Goal: Information Seeking & Learning: Find specific fact

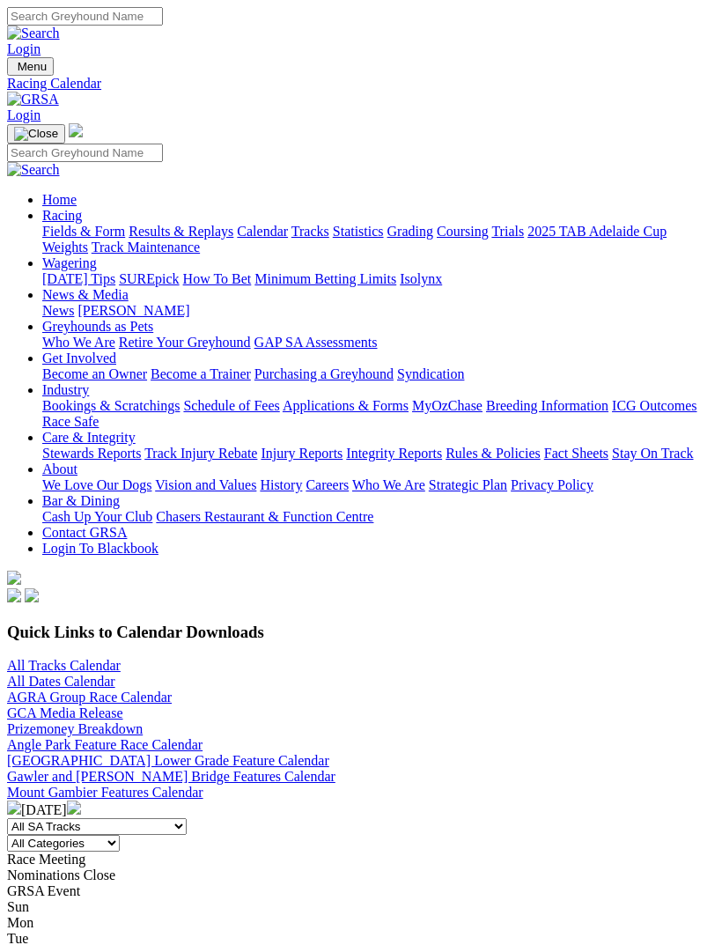
scroll to position [9, 0]
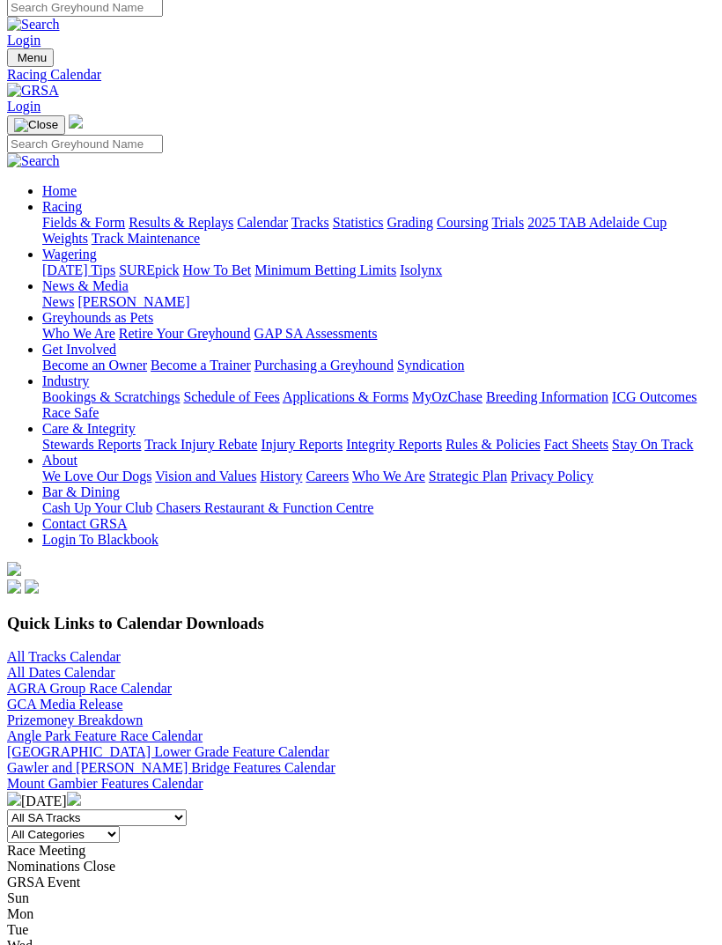
click at [156, 135] on input "Search" at bounding box center [85, 144] width 156 height 18
type input "Excavation"
click at [60, 153] on img at bounding box center [33, 161] width 53 height 16
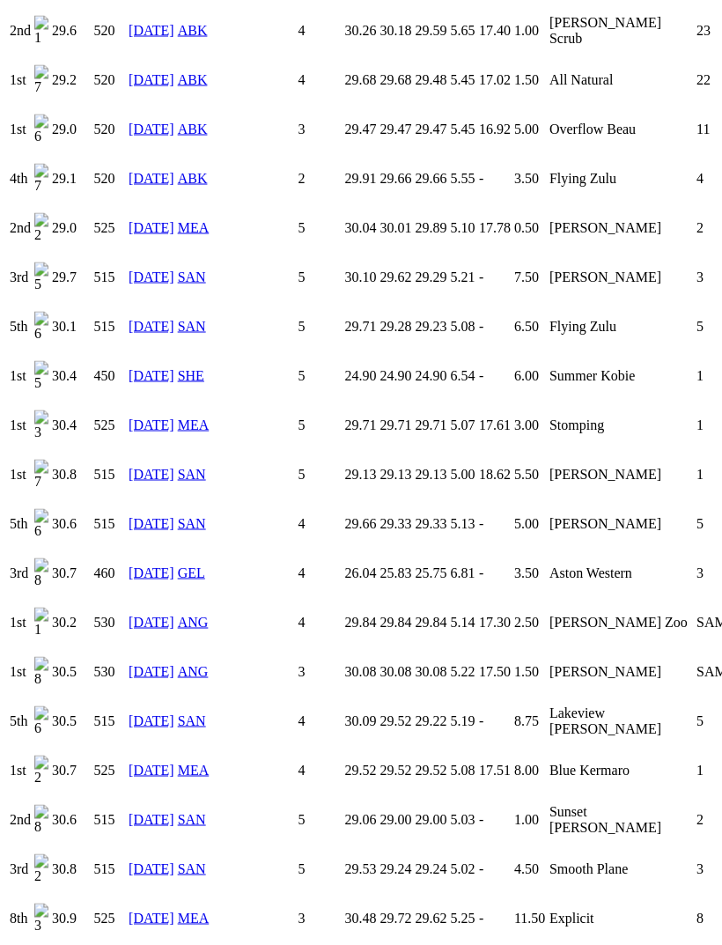
scroll to position [1988, 0]
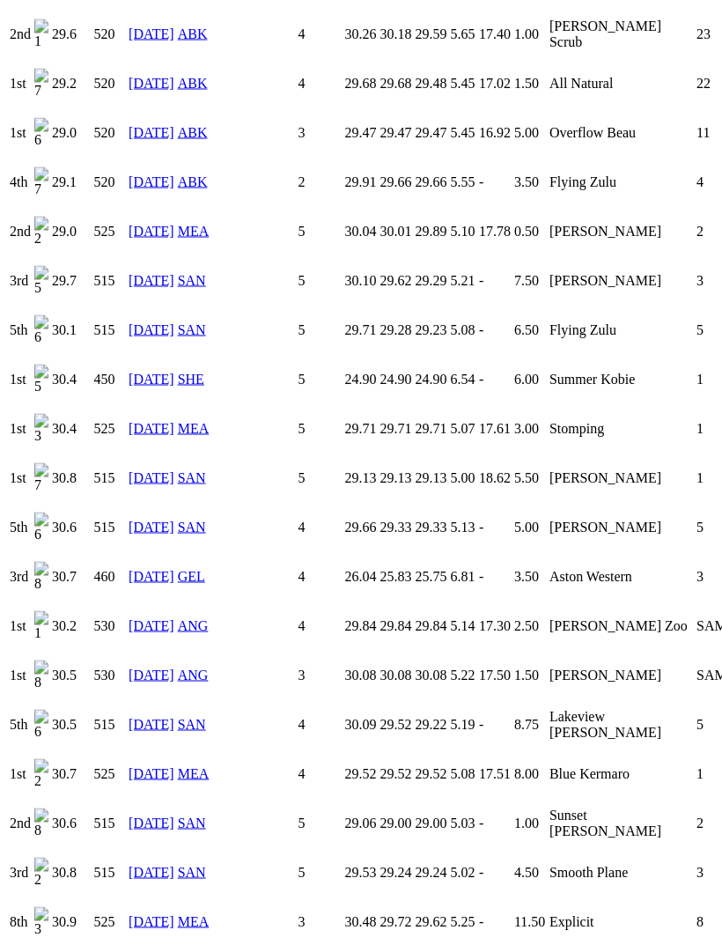
click at [159, 668] on link "11 Oct 24" at bounding box center [152, 675] width 46 height 15
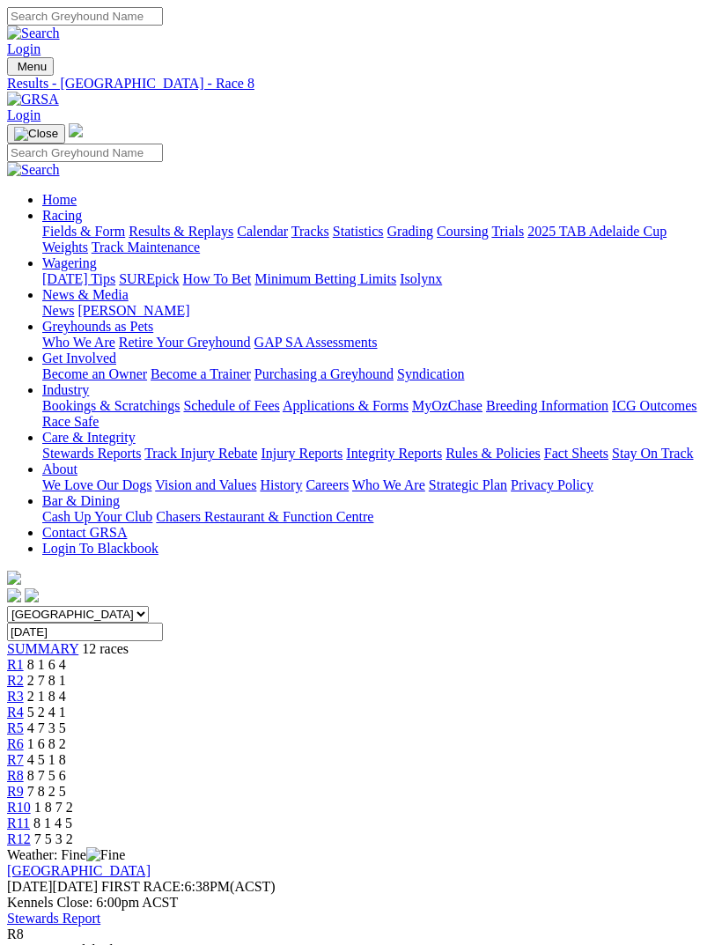
click at [66, 657] on span "8 1 6 4" at bounding box center [46, 664] width 39 height 15
click at [24, 673] on span "R2" at bounding box center [15, 680] width 17 height 15
click at [24, 689] on span "R3" at bounding box center [15, 696] width 17 height 15
click at [24, 720] on span "R5" at bounding box center [15, 727] width 17 height 15
click at [24, 736] on span "R6" at bounding box center [15, 743] width 17 height 15
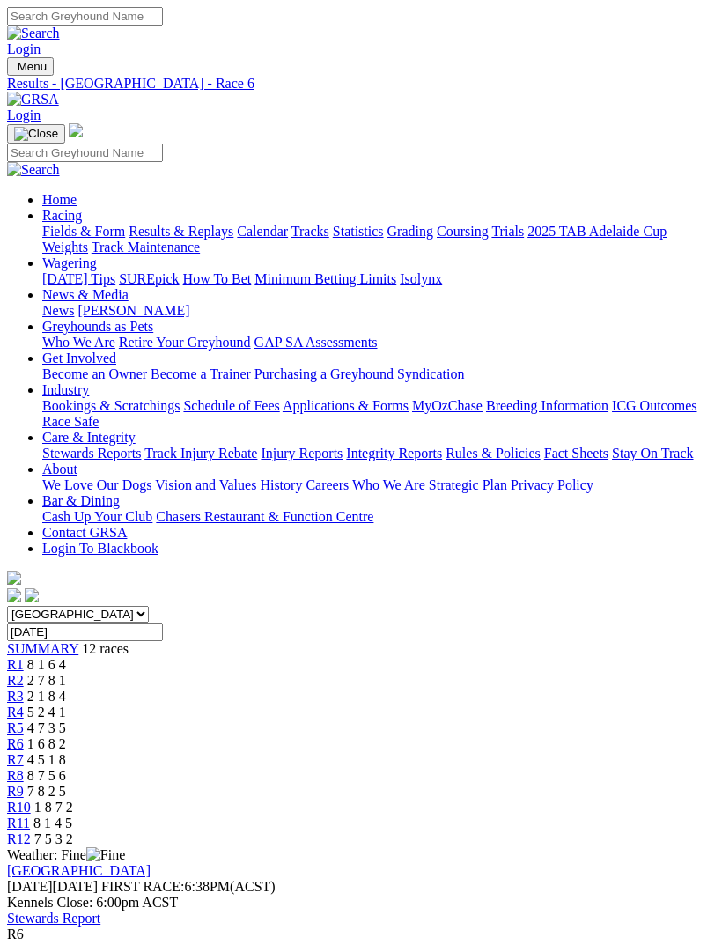
click at [24, 752] on span "R7" at bounding box center [15, 759] width 17 height 15
click at [24, 768] on span "R8" at bounding box center [15, 775] width 17 height 15
click at [66, 720] on span "4 7 3 5" at bounding box center [46, 727] width 39 height 15
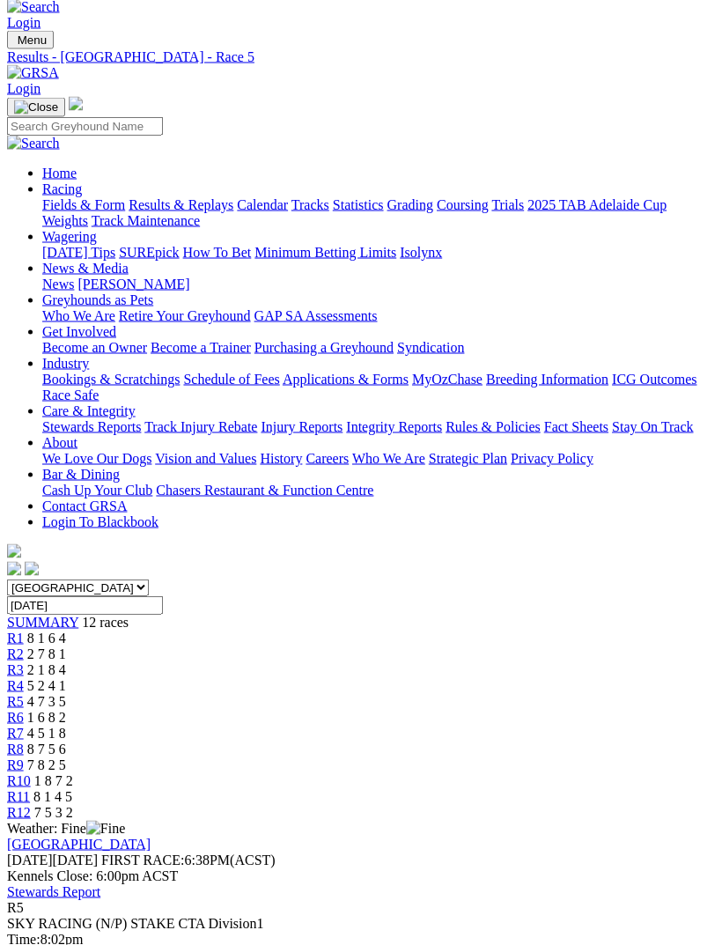
scroll to position [41, 0]
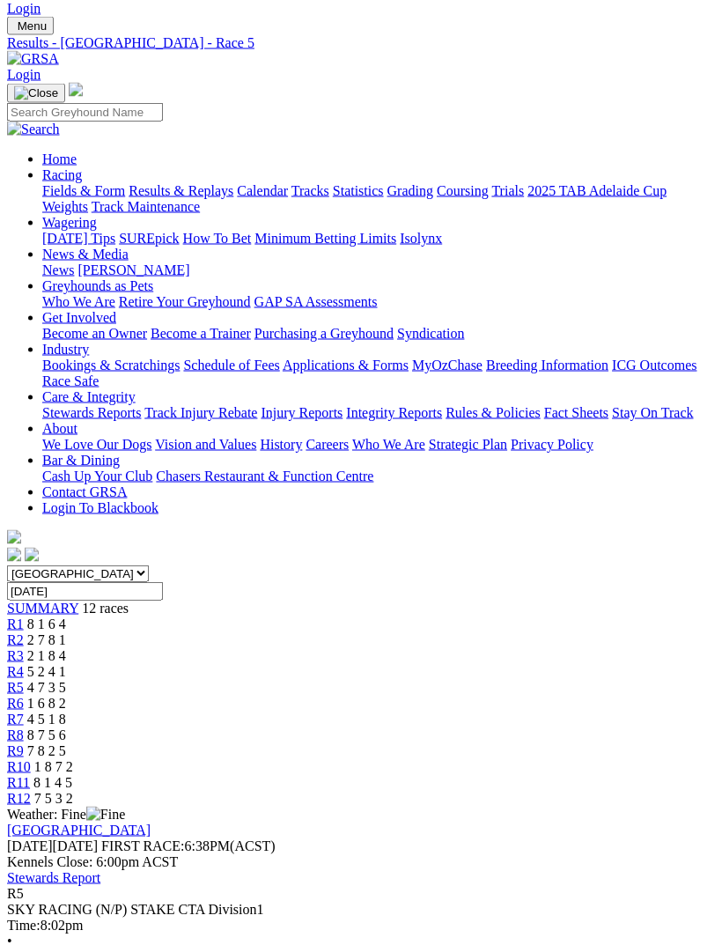
click at [24, 696] on span "R6" at bounding box center [15, 703] width 17 height 15
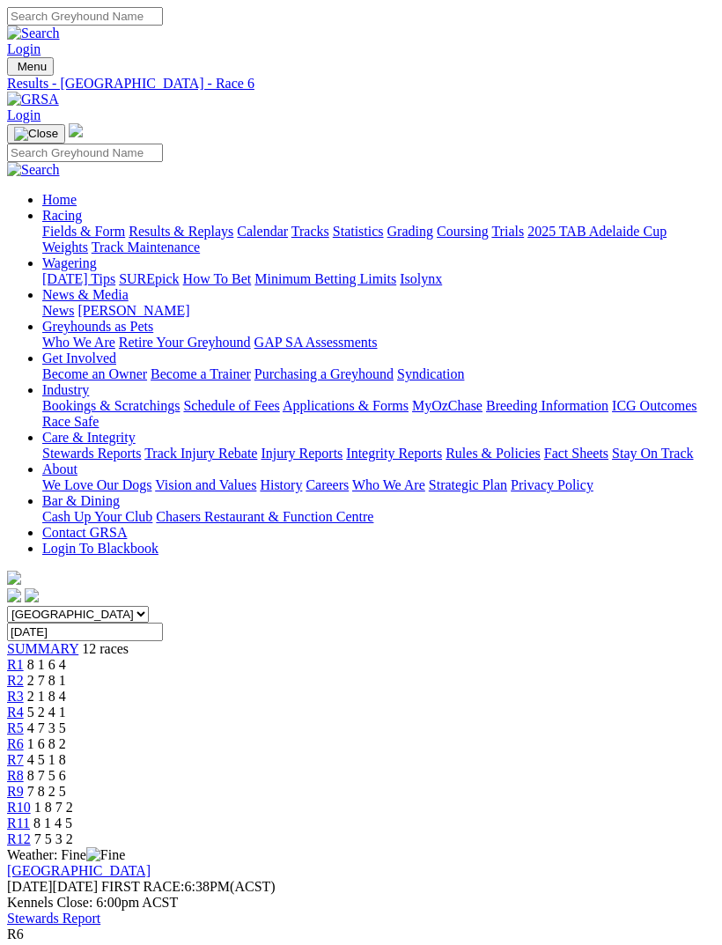
click at [24, 705] on link "R4" at bounding box center [15, 712] width 17 height 15
click at [24, 673] on span "R2" at bounding box center [15, 680] width 17 height 15
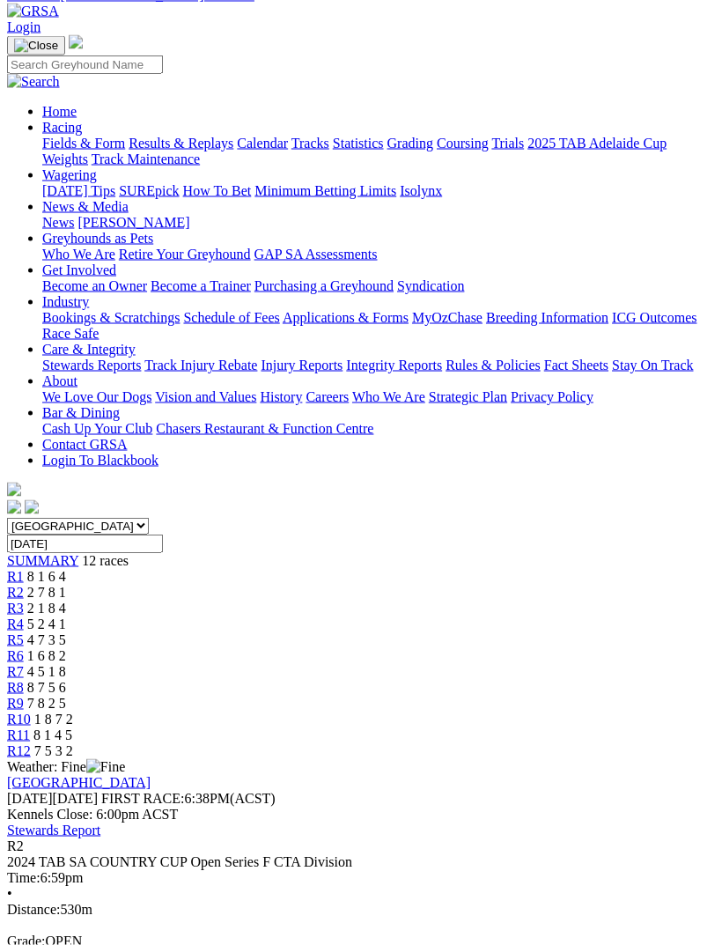
scroll to position [102, 0]
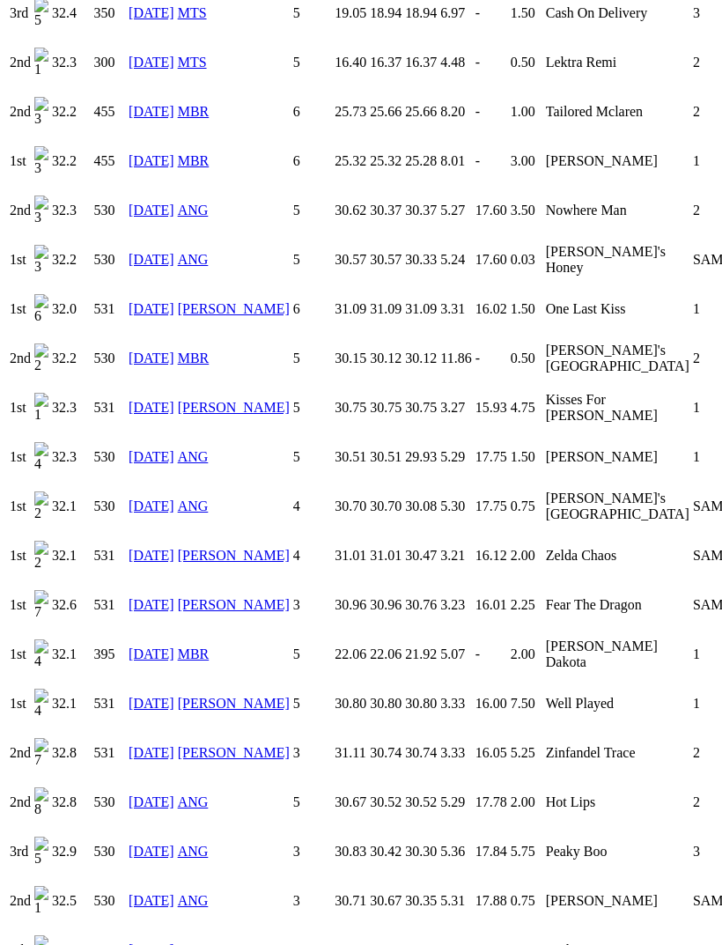
scroll to position [2156, 0]
click at [161, 351] on link "20 Sep 24" at bounding box center [152, 358] width 46 height 15
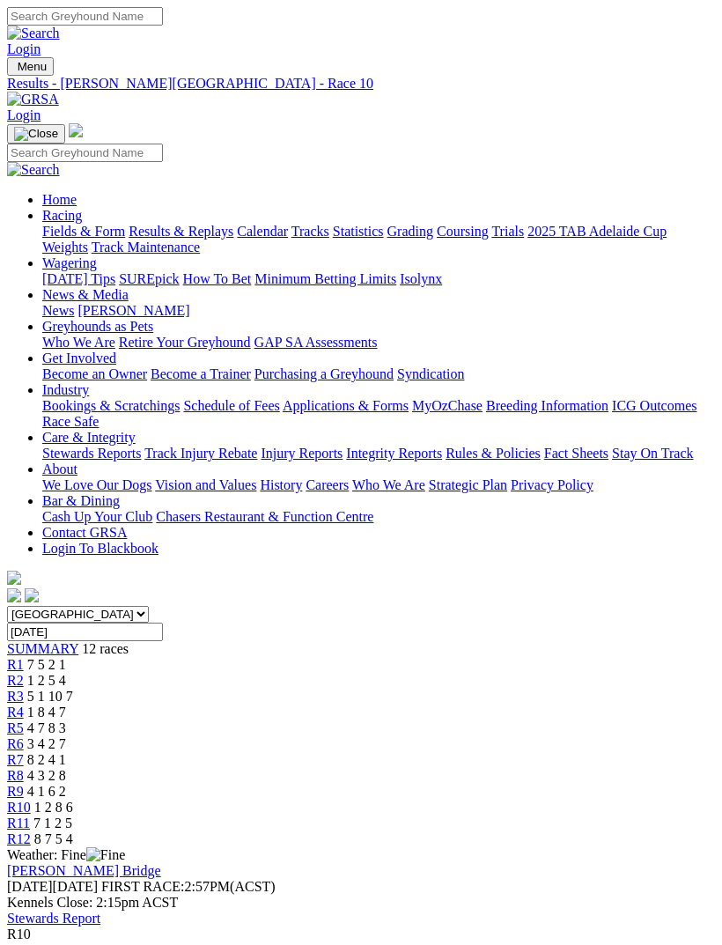
scroll to position [0, 89]
click at [72, 816] on span "7 1 2 5" at bounding box center [52, 823] width 39 height 15
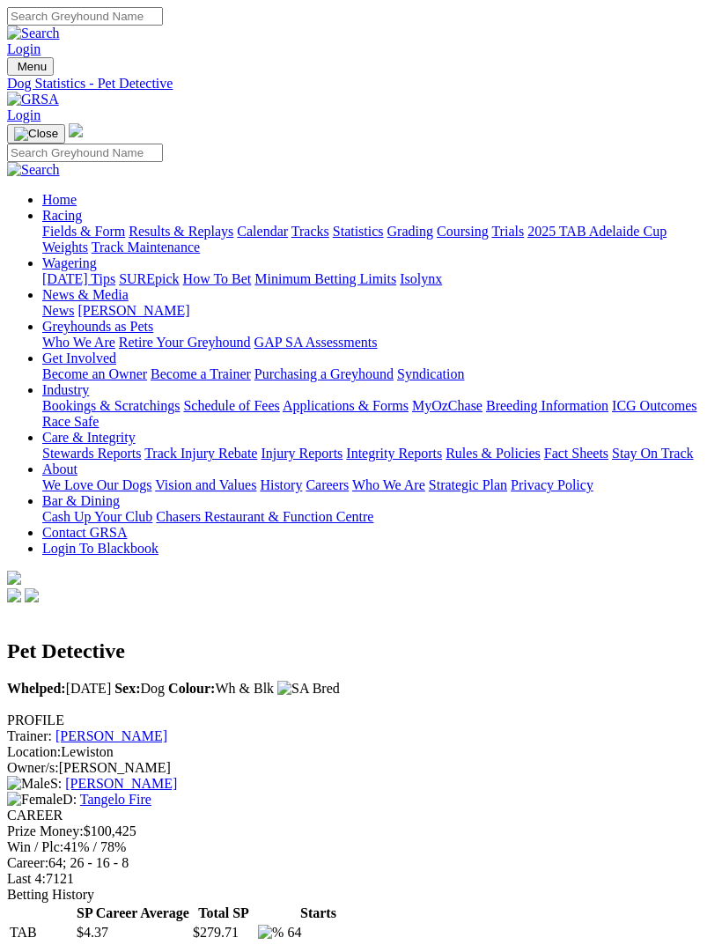
scroll to position [2212, 0]
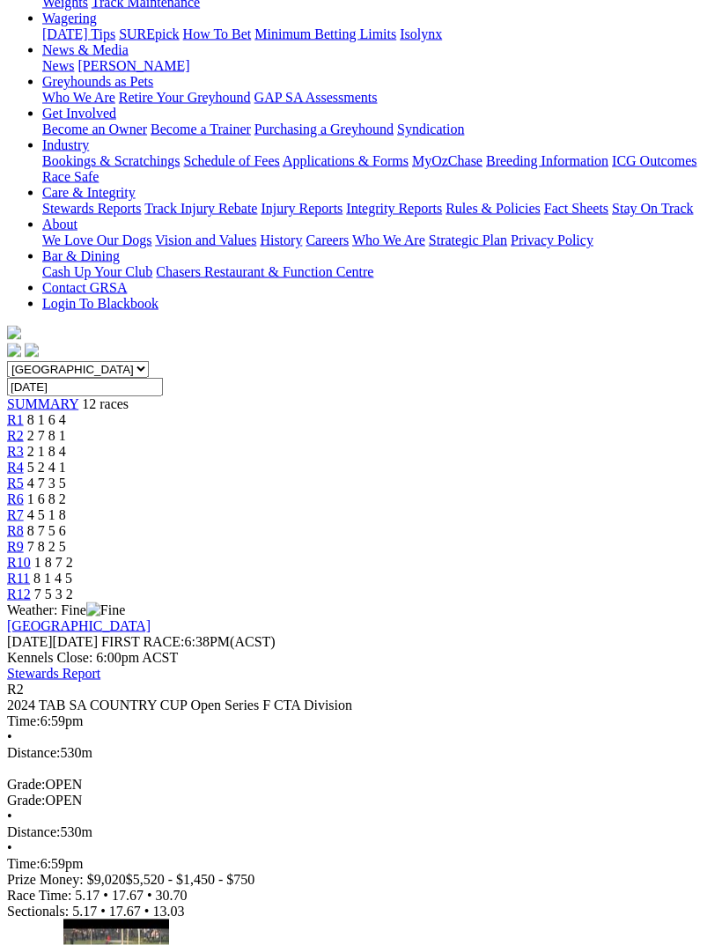
scroll to position [246, 0]
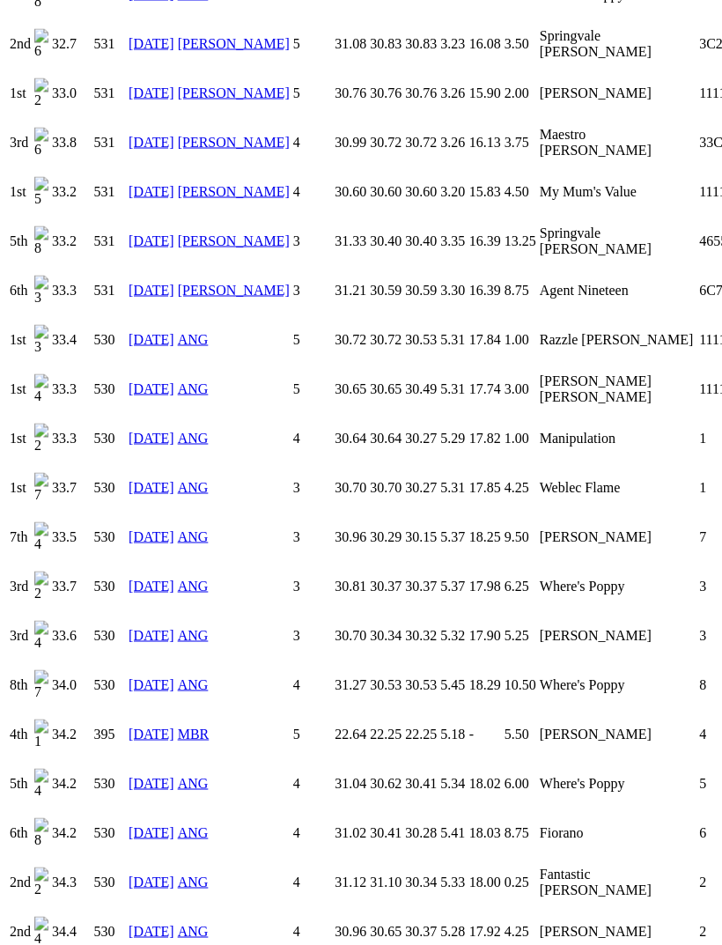
scroll to position [3311, 0]
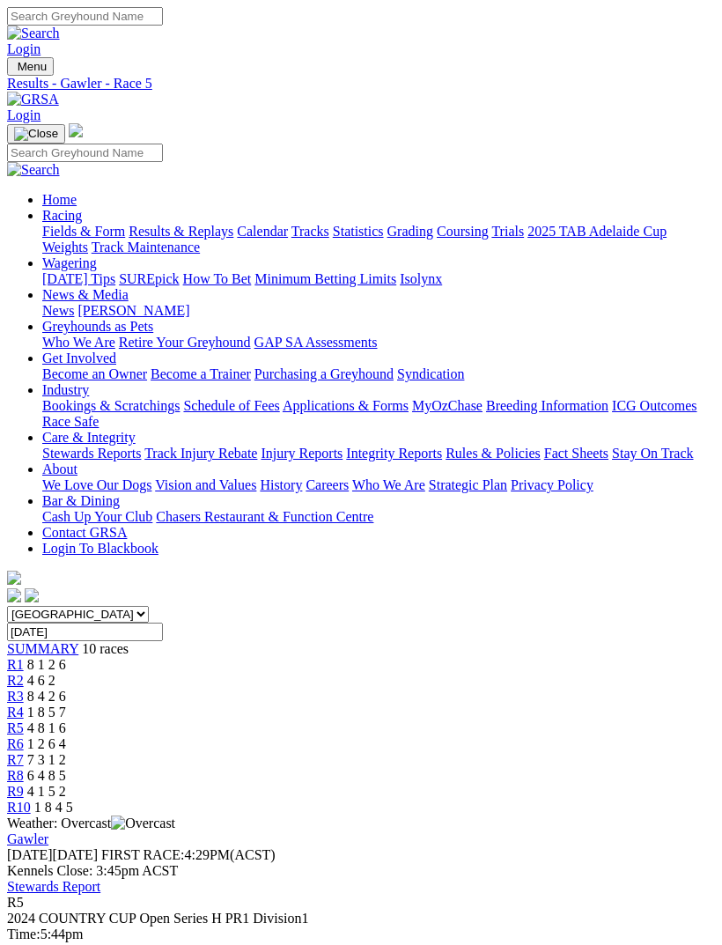
click at [24, 736] on span "R6" at bounding box center [15, 743] width 17 height 15
click at [24, 720] on link "R5" at bounding box center [15, 727] width 17 height 15
click at [24, 736] on span "R6" at bounding box center [15, 743] width 17 height 15
click at [459, 752] on div "R7 7 3 1 2" at bounding box center [361, 760] width 708 height 16
click at [24, 720] on span "R5" at bounding box center [15, 727] width 17 height 15
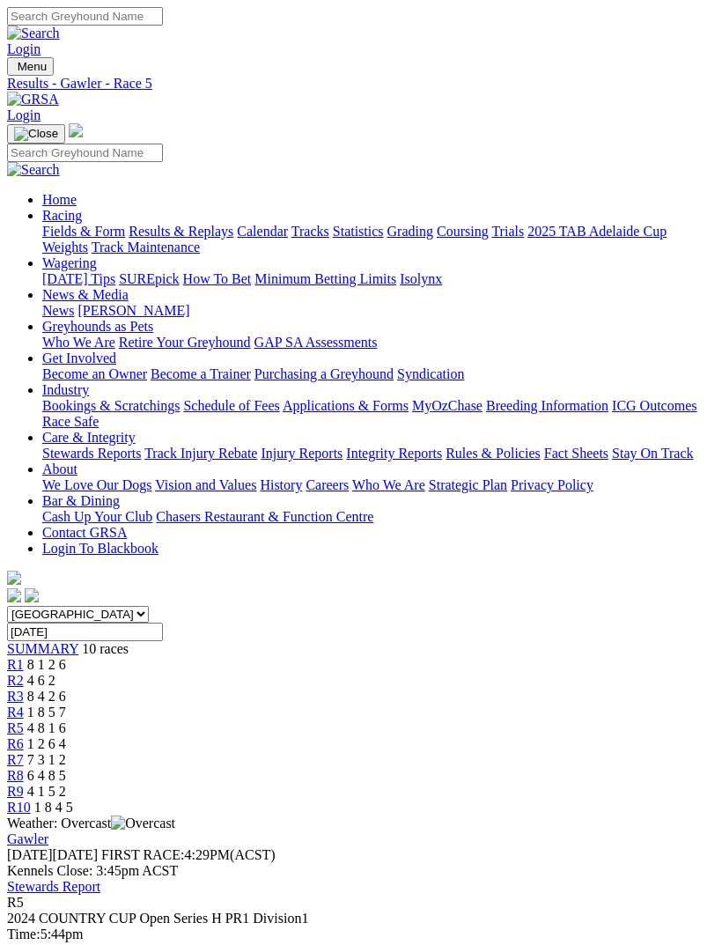
click at [66, 736] on span "1 2 6 4" at bounding box center [46, 743] width 39 height 15
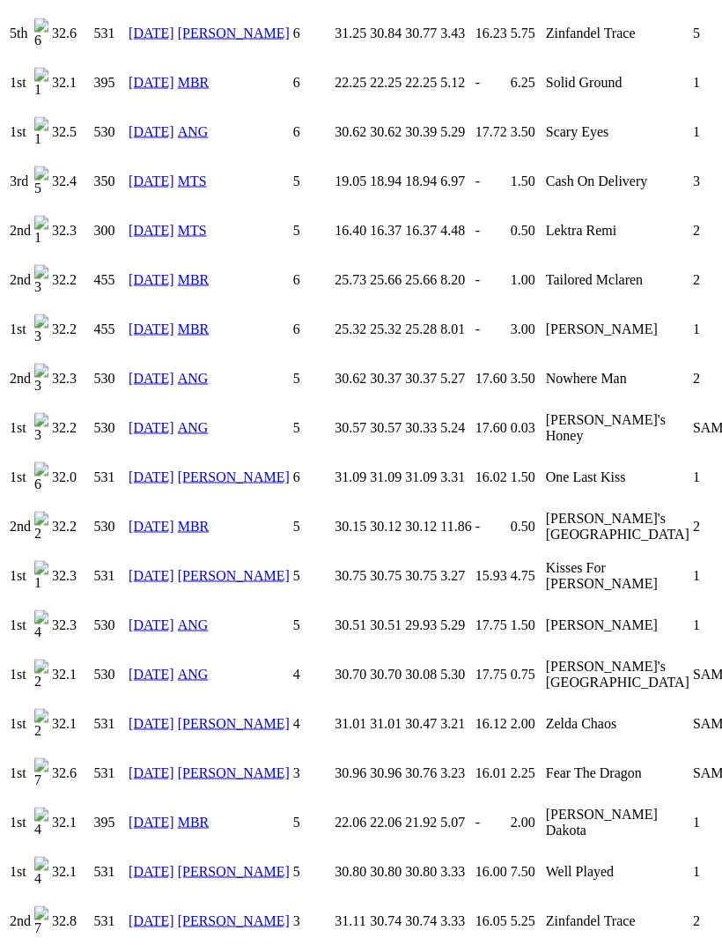
scroll to position [1994, 0]
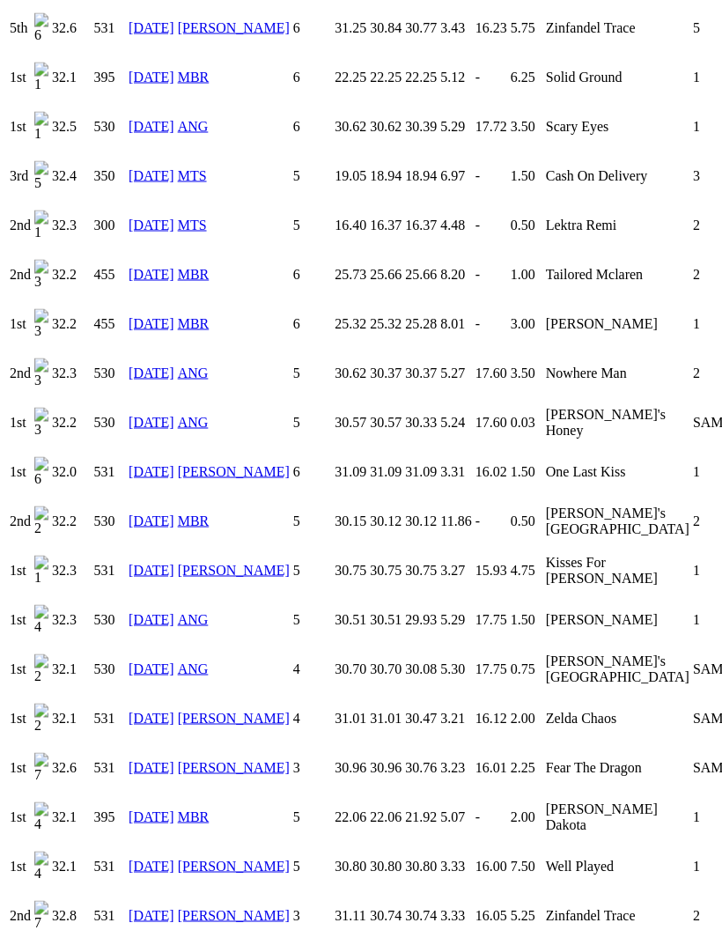
click at [149, 513] on link "20 Sep 24" at bounding box center [152, 520] width 46 height 15
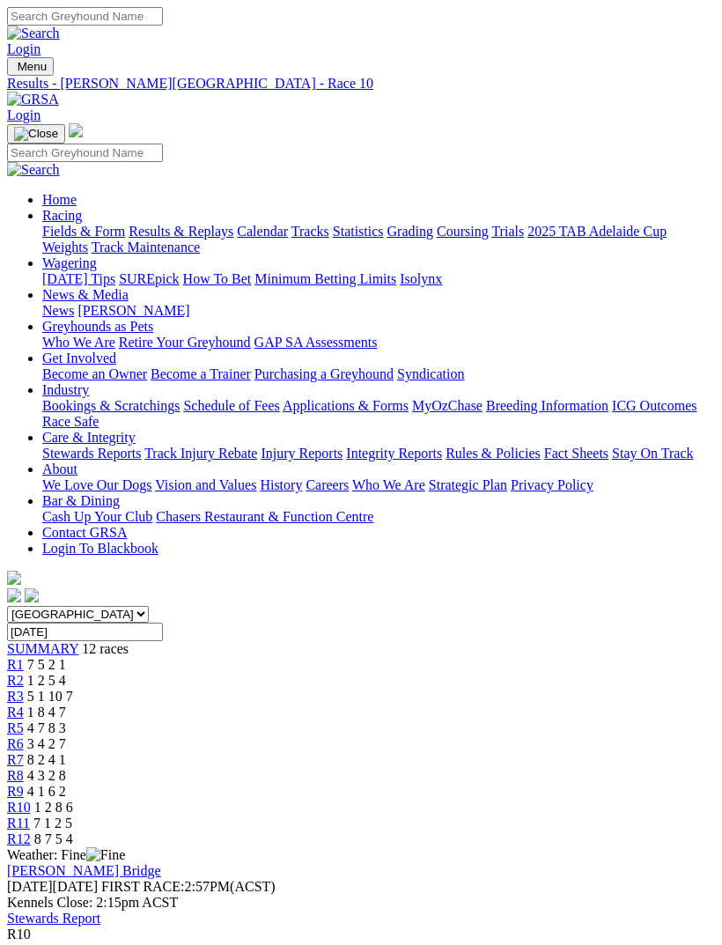
click at [66, 784] on span "4 1 6 2" at bounding box center [46, 791] width 39 height 15
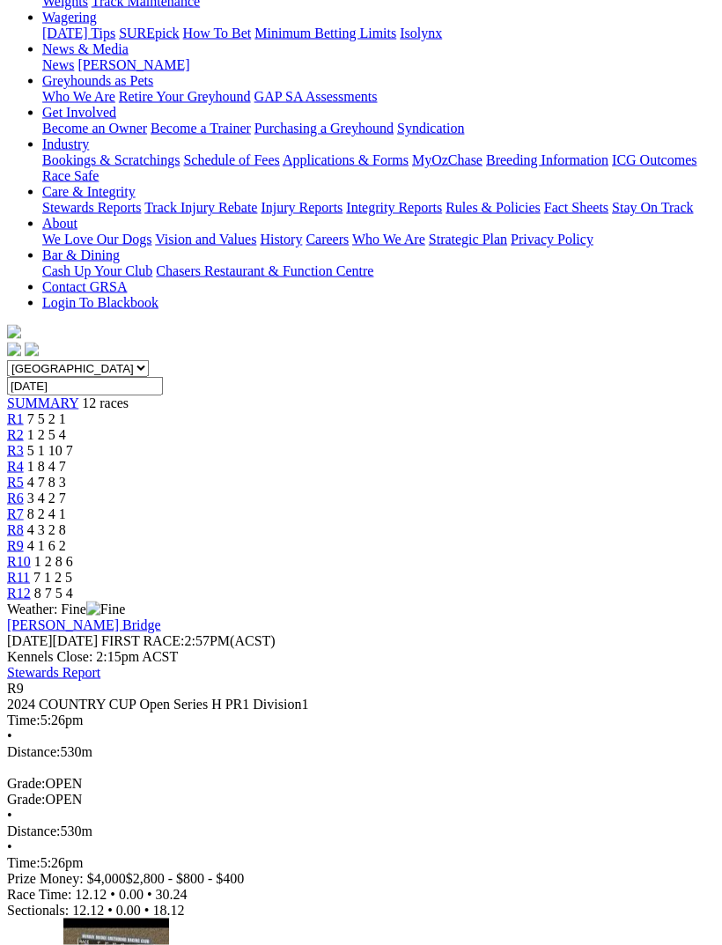
scroll to position [247, 0]
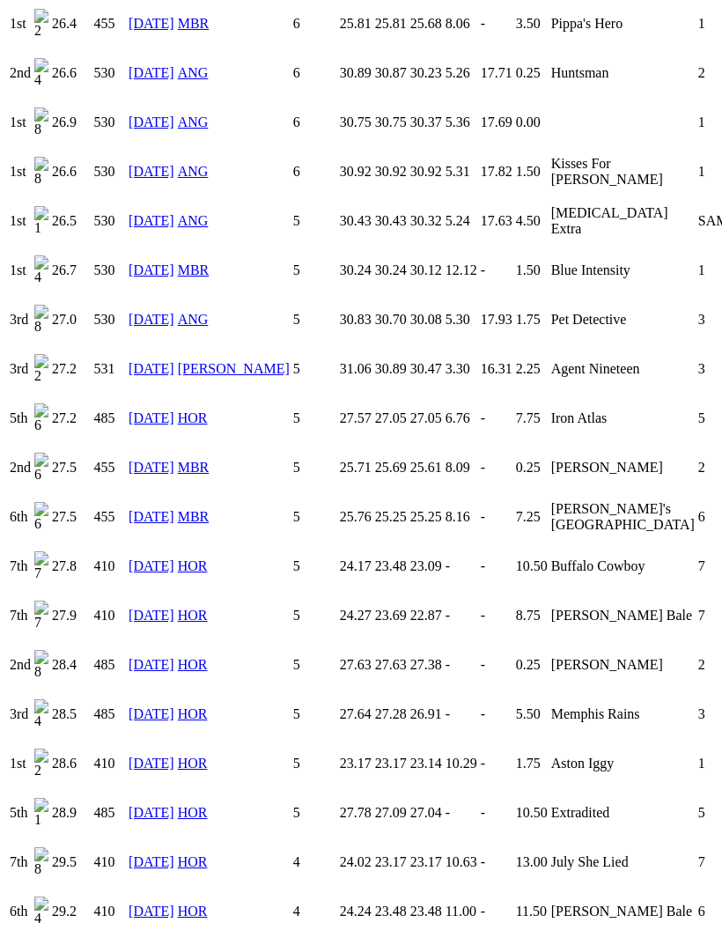
scroll to position [2254, 0]
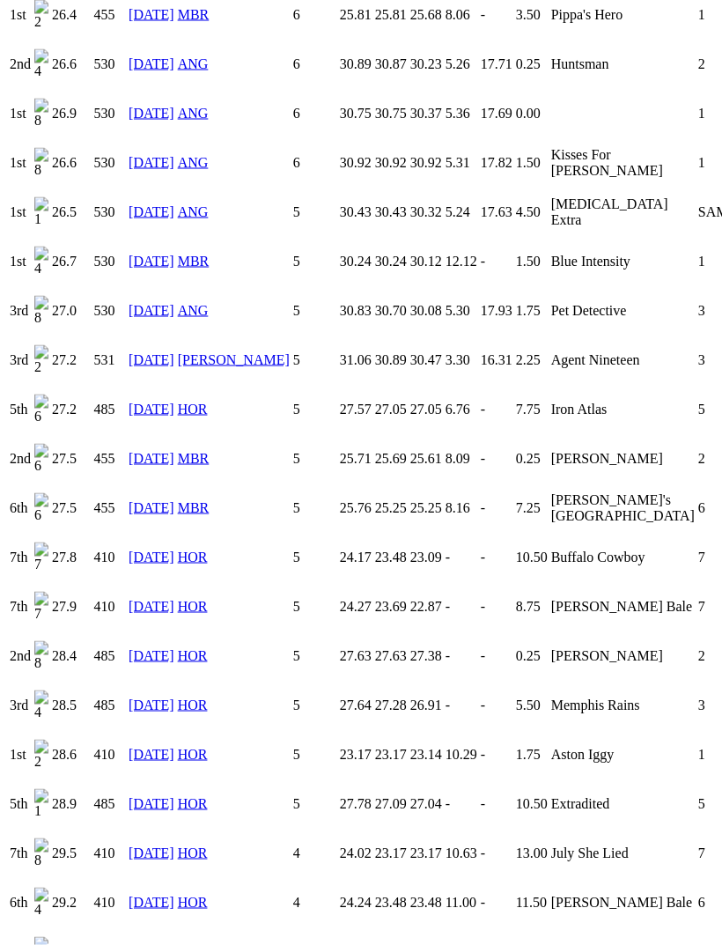
click at [147, 318] on link "11 Oct 24" at bounding box center [152, 310] width 46 height 15
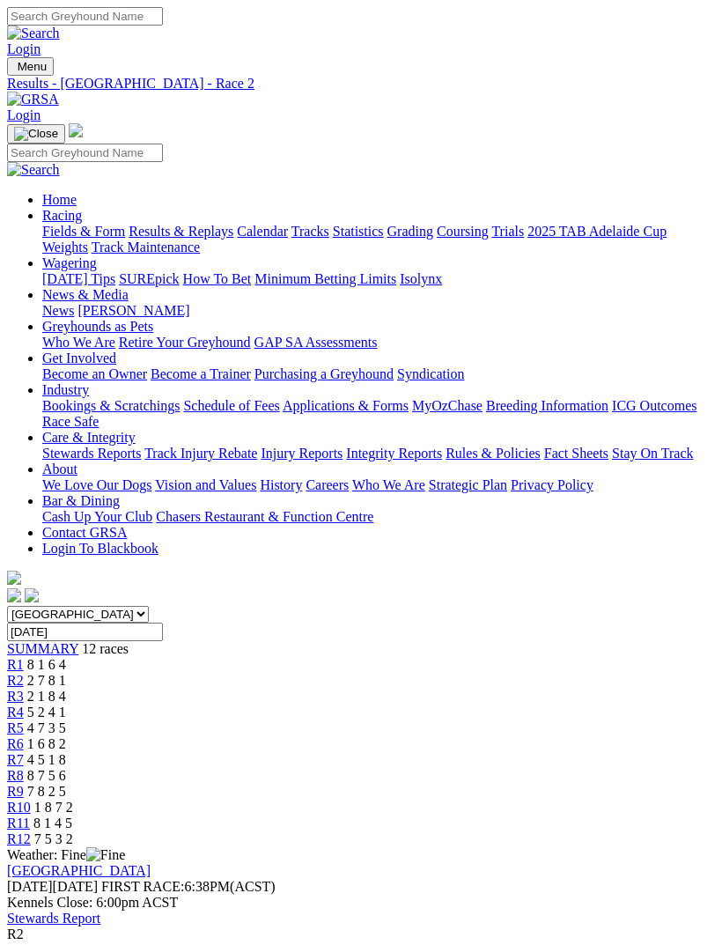
click at [14, 70] on img "Toggle navigation" at bounding box center [14, 70] width 0 height 0
click at [237, 239] on link "Calendar" at bounding box center [262, 231] width 51 height 15
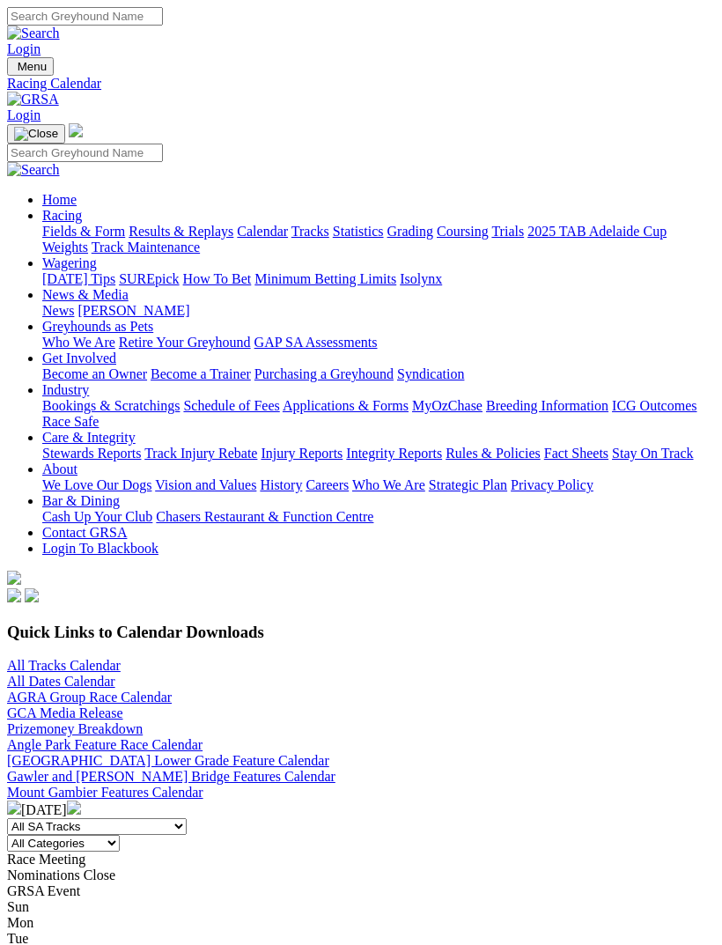
click at [33, 658] on link "All Tracks Calendar" at bounding box center [64, 665] width 114 height 15
